Goal: Check status: Check status

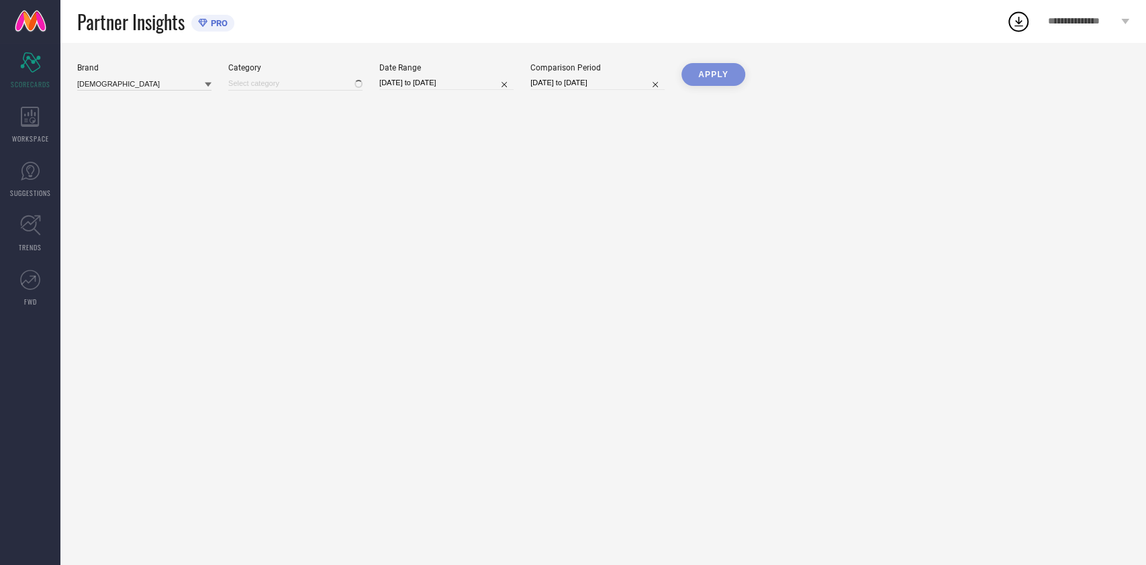
type input "All"
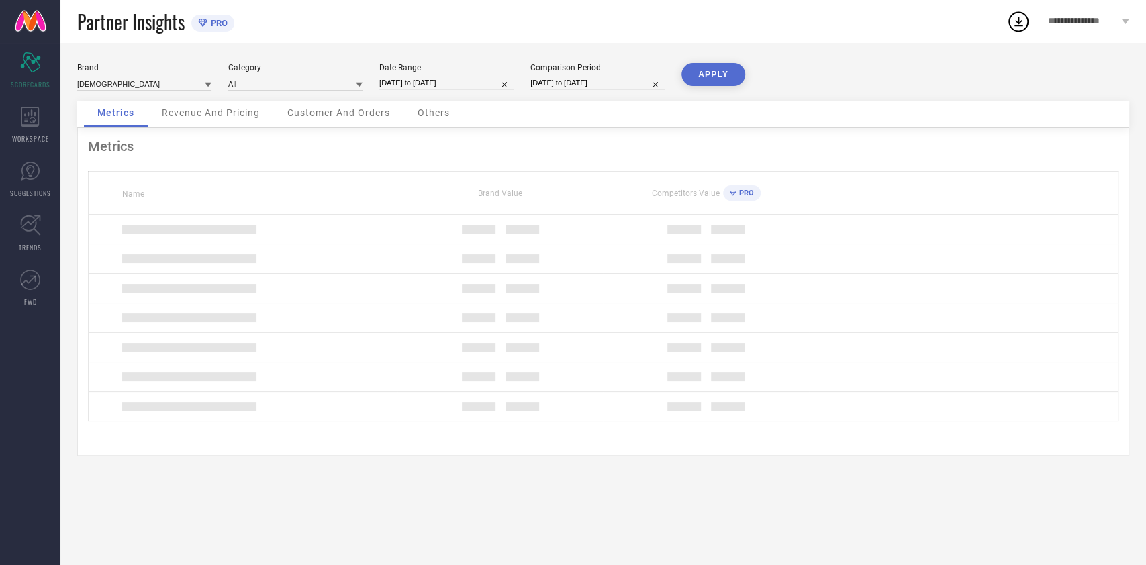
click at [475, 77] on input "05-08-2025 to 05-08-2025" at bounding box center [446, 83] width 134 height 14
select select "7"
select select "2025"
select select "8"
select select "2025"
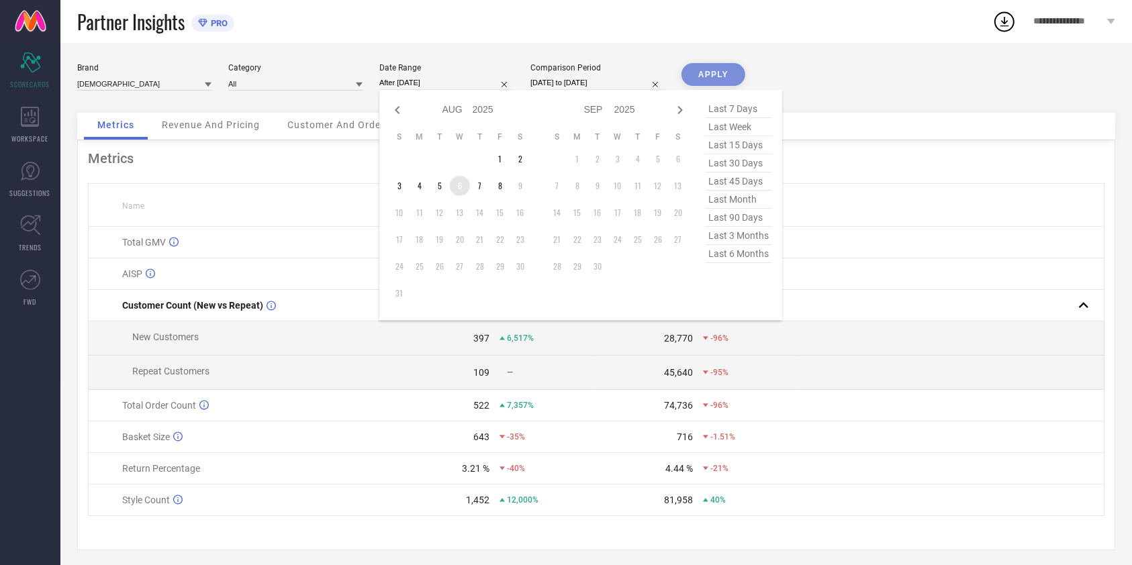
click at [461, 193] on td "6" at bounding box center [460, 186] width 20 height 20
type input "06-08-2025 to 06-08-2025"
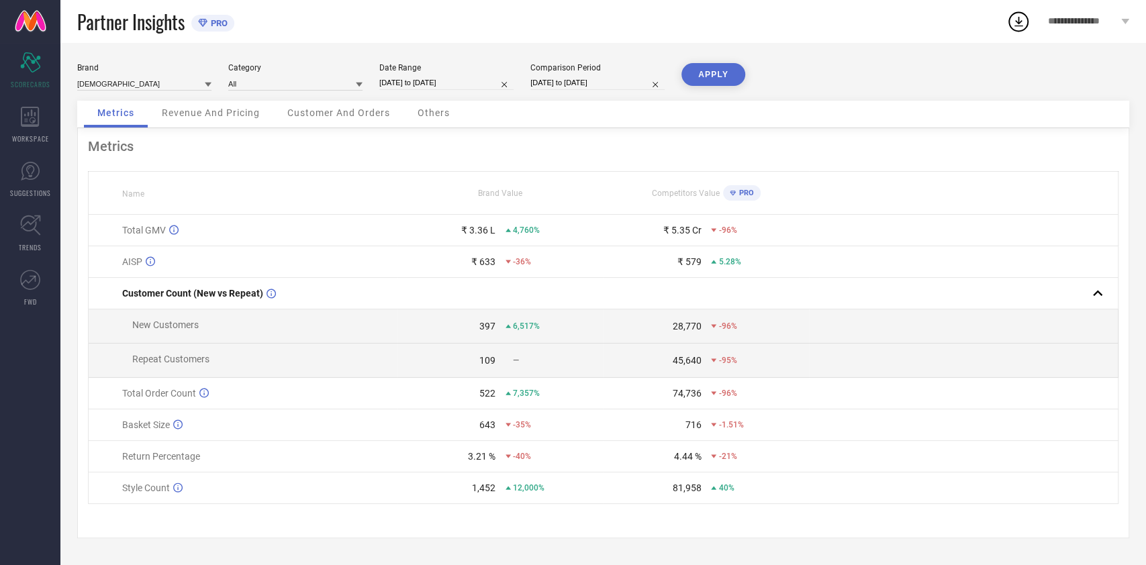
click at [722, 81] on button "APPLY" at bounding box center [713, 74] width 64 height 23
select select "7"
select select "2025"
select select "8"
select select "2025"
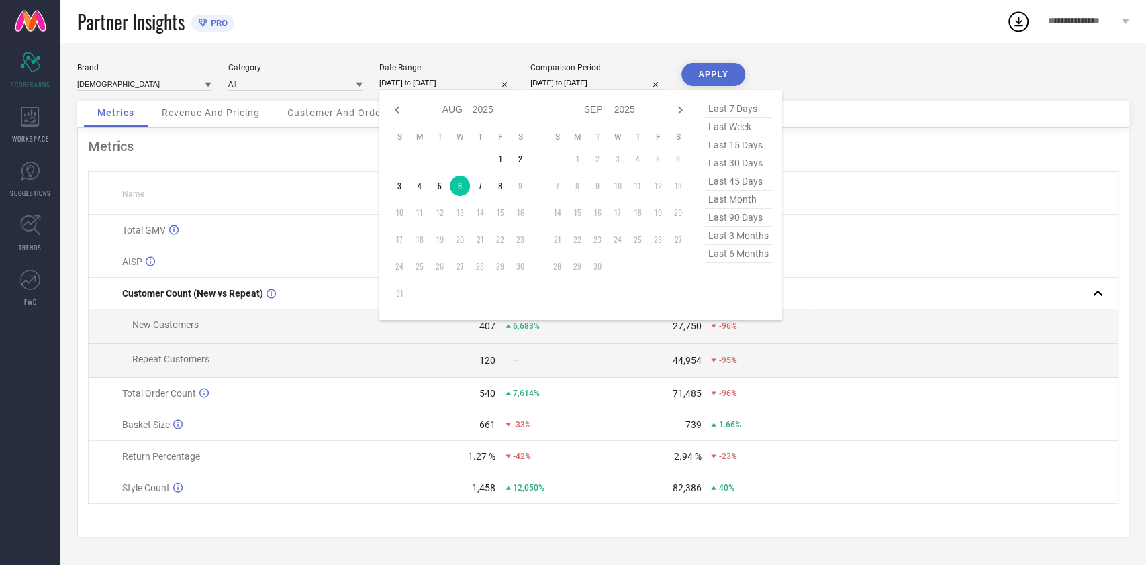
click at [478, 83] on input "06-08-2025 to 06-08-2025" at bounding box center [446, 83] width 134 height 14
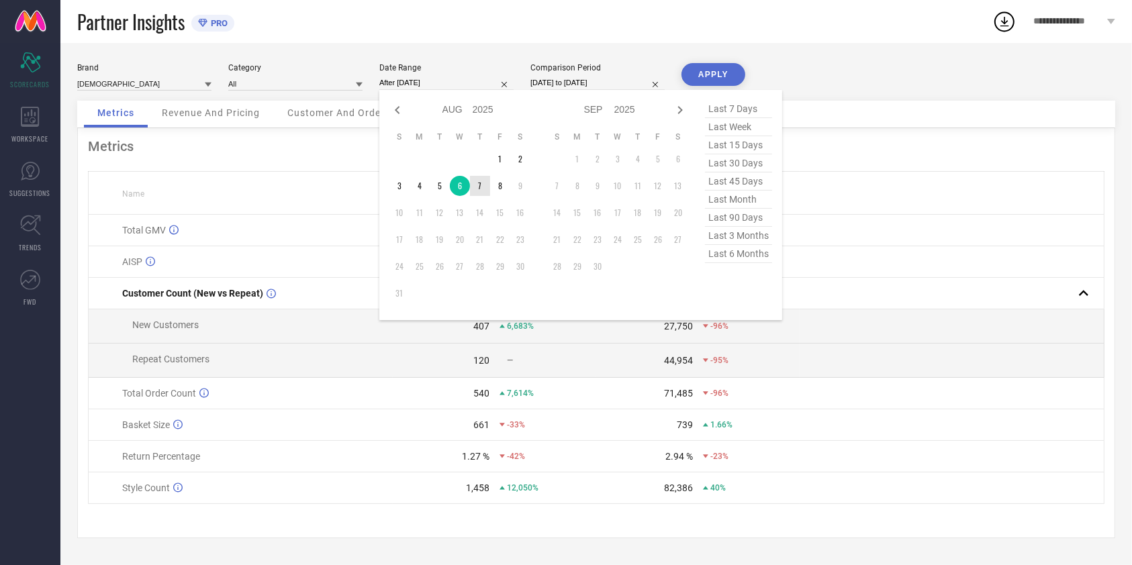
click at [481, 184] on td "7" at bounding box center [480, 186] width 20 height 20
type input "07-08-2025 to 07-08-2025"
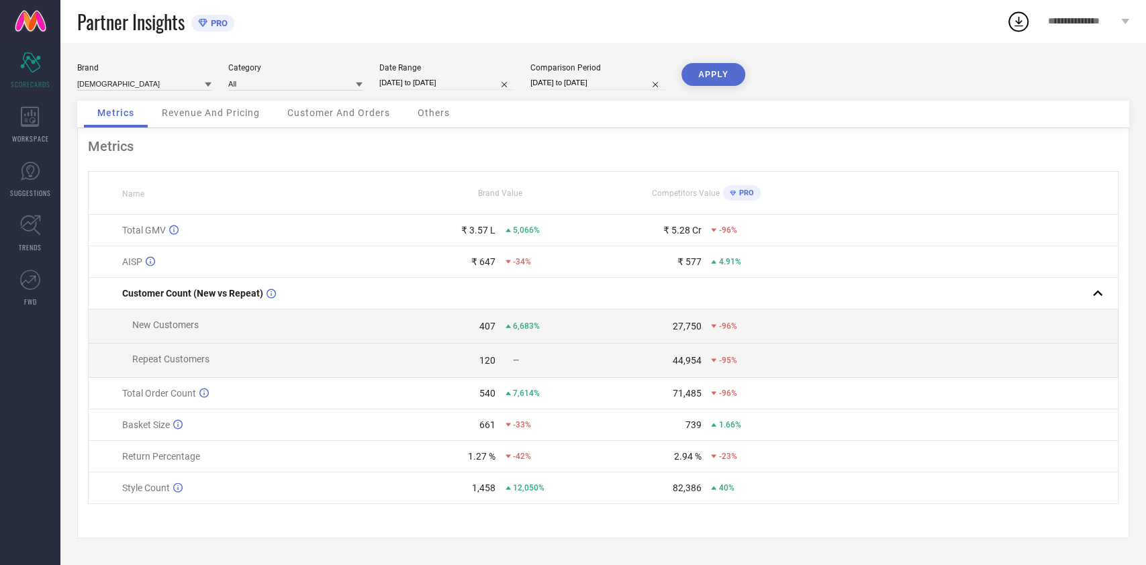
click at [713, 70] on button "APPLY" at bounding box center [713, 74] width 64 height 23
select select "7"
select select "2025"
select select "8"
select select "2025"
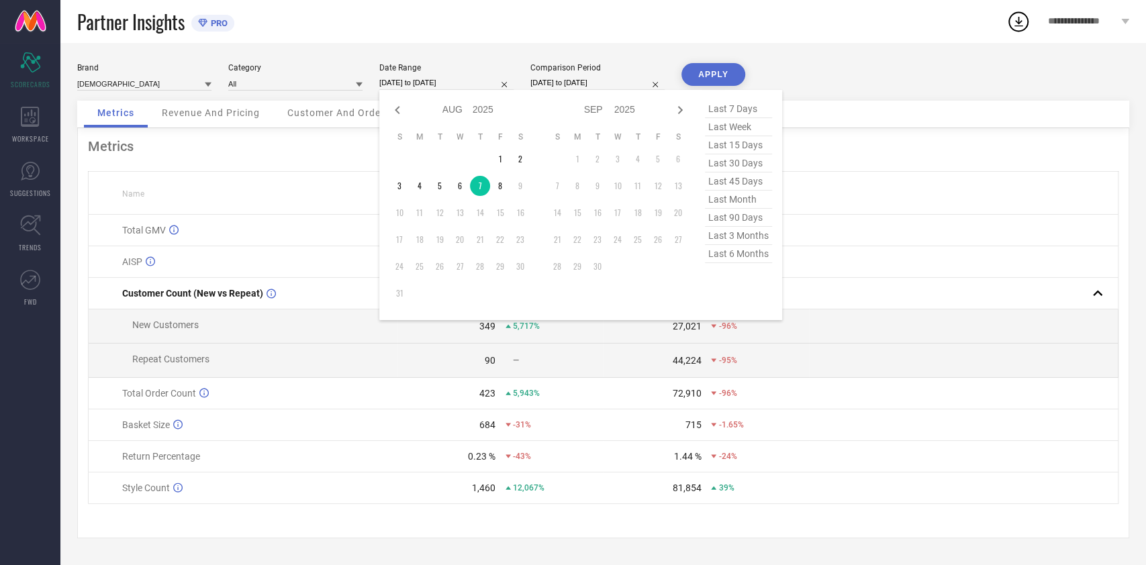
click at [468, 83] on input "07-08-2025 to 07-08-2025" at bounding box center [446, 83] width 134 height 14
click at [501, 183] on td "8" at bounding box center [500, 186] width 20 height 20
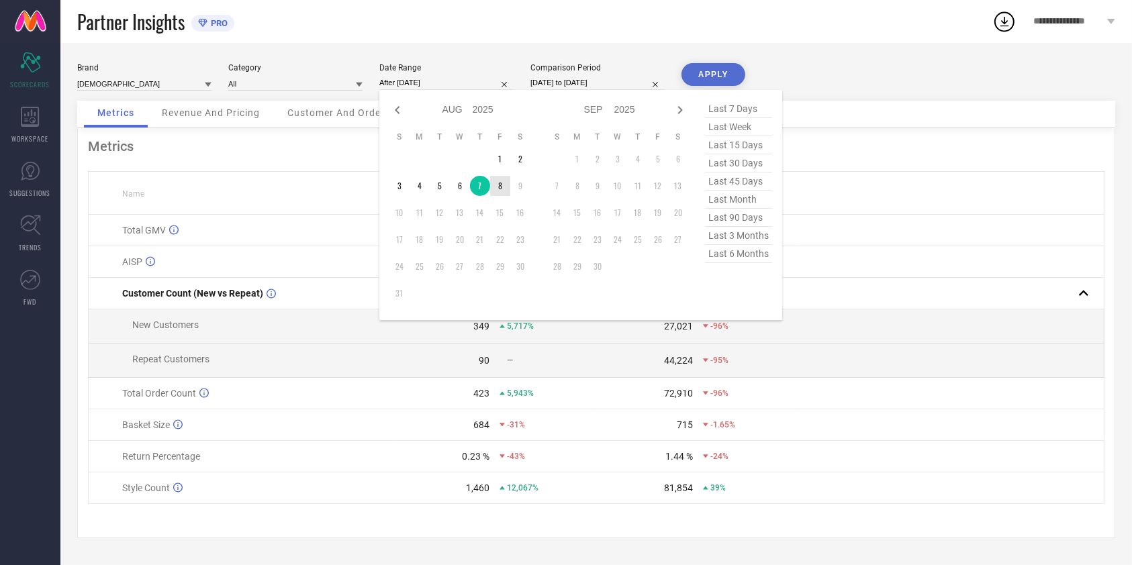
type input "08-08-2025 to 08-08-2025"
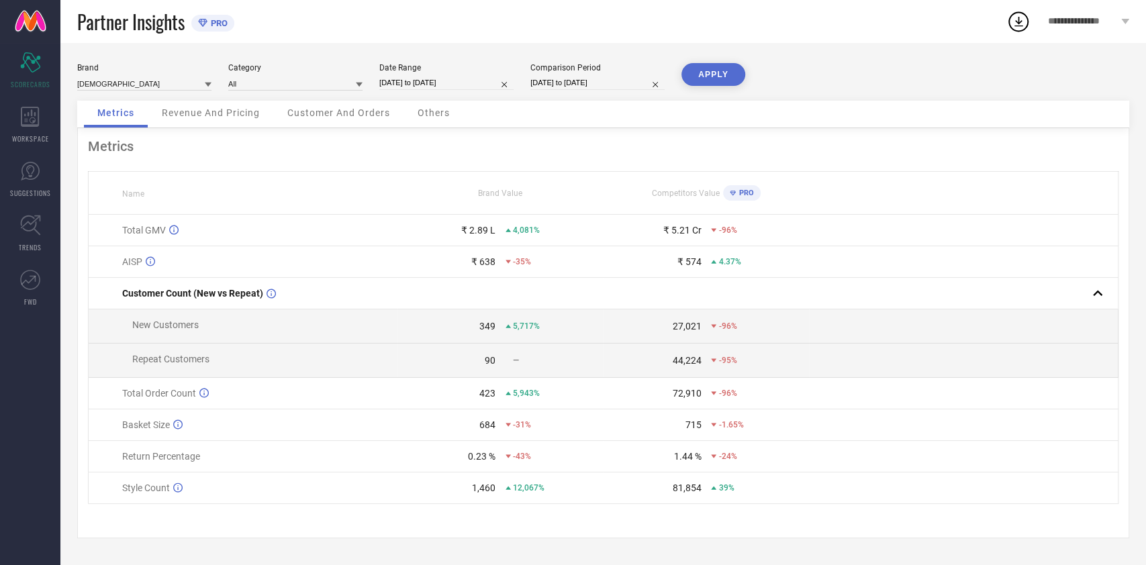
click at [687, 79] on button "APPLY" at bounding box center [713, 74] width 64 height 23
